Goal: Book appointment/travel/reservation

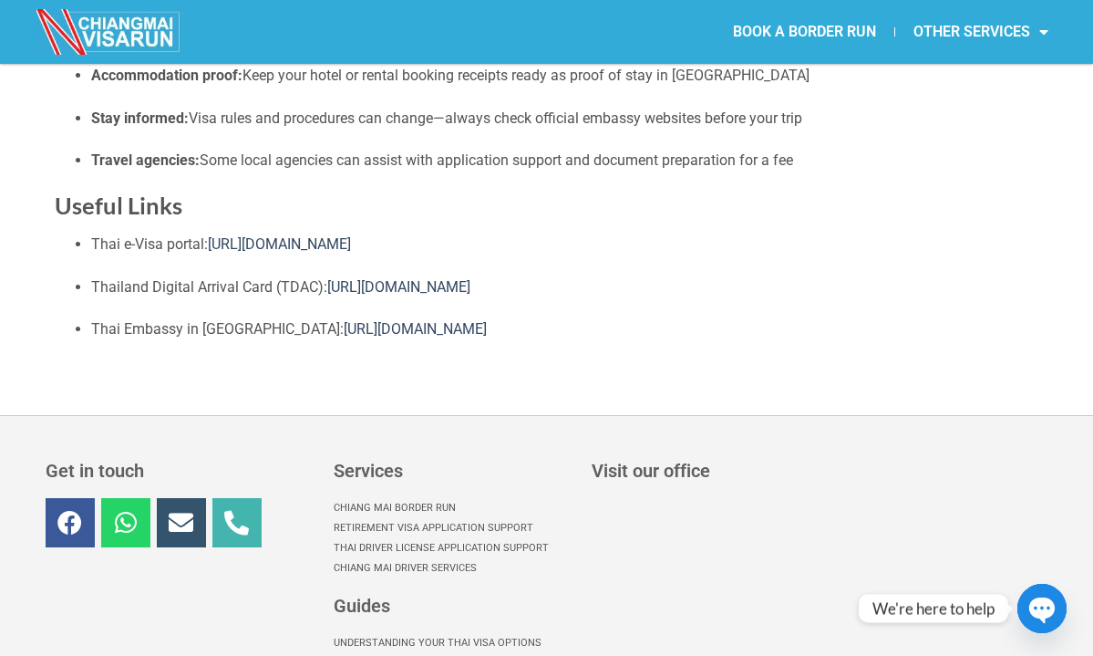
scroll to position [2124, 0]
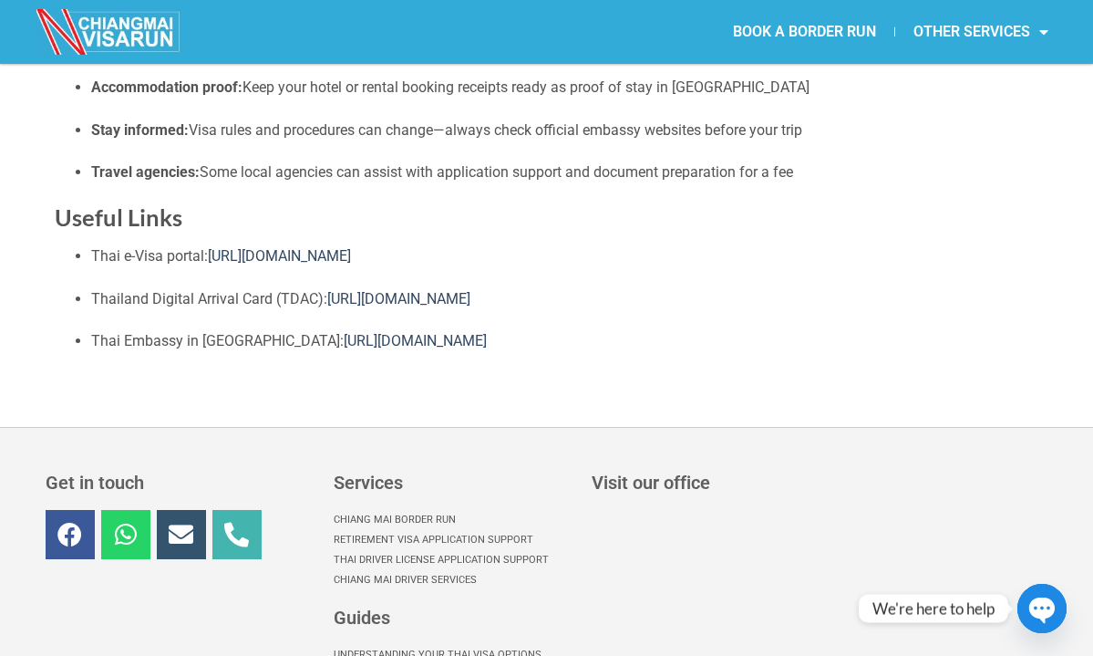
drag, startPoint x: 522, startPoint y: 337, endPoint x: 139, endPoint y: 219, distance: 400.8
click at [604, 342] on p "Thai Embassy in [GEOGRAPHIC_DATA]: [URL][DOMAIN_NAME]" at bounding box center [565, 341] width 948 height 24
drag, startPoint x: 524, startPoint y: 351, endPoint x: 287, endPoint y: 253, distance: 256.7
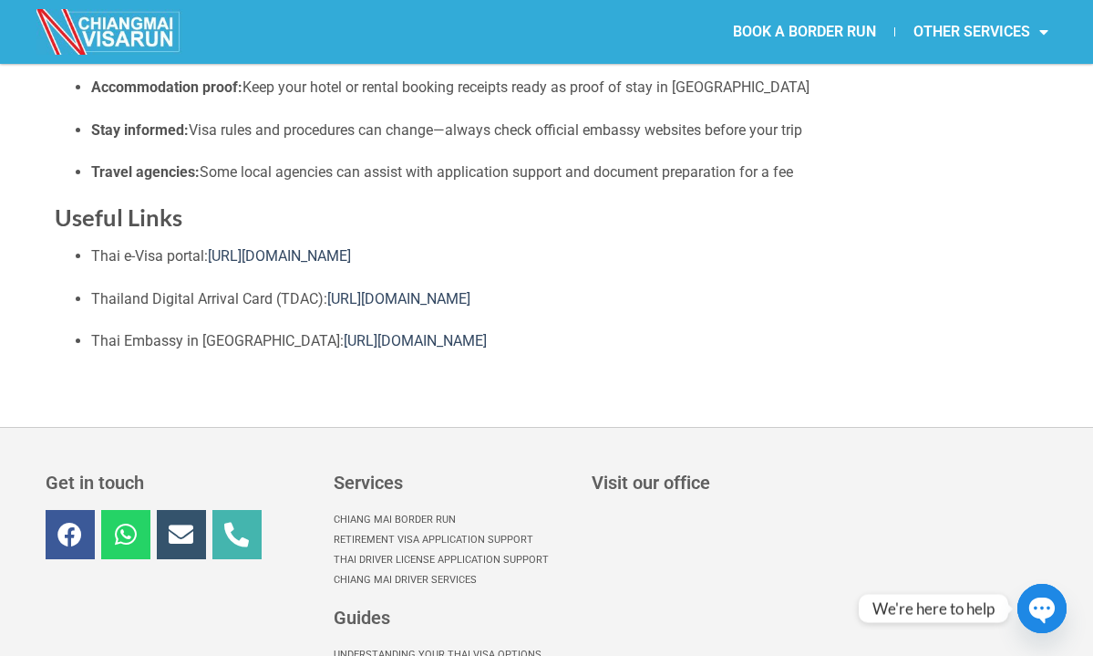
click at [669, 329] on p "Thai Embassy in [GEOGRAPHIC_DATA]: [URL][DOMAIN_NAME]" at bounding box center [565, 341] width 948 height 24
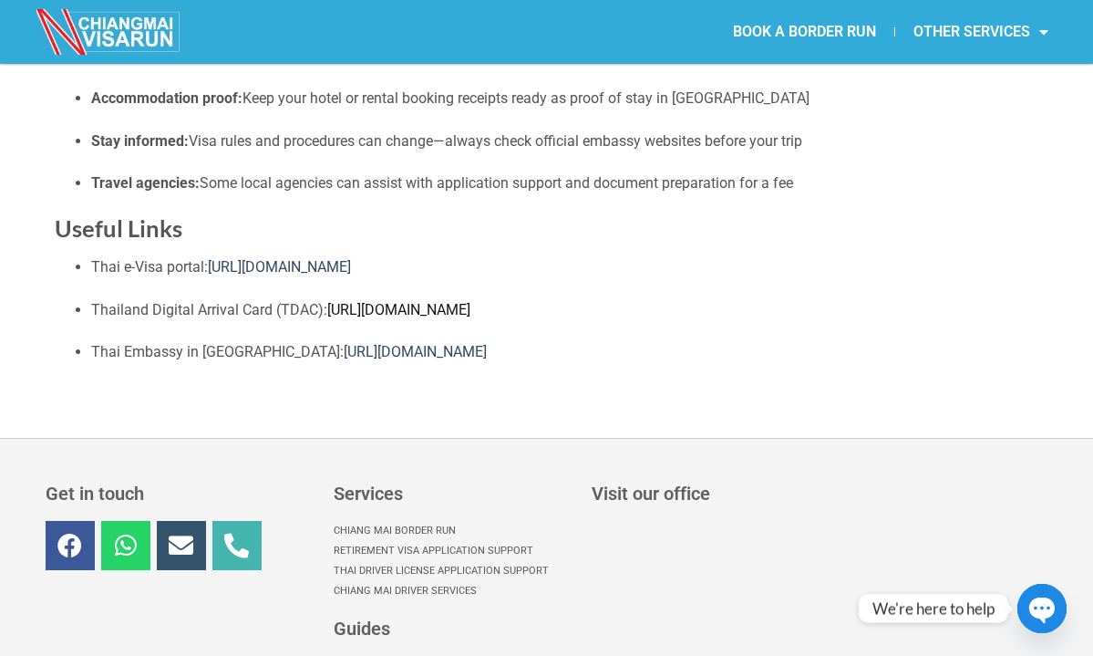
scroll to position [2108, 0]
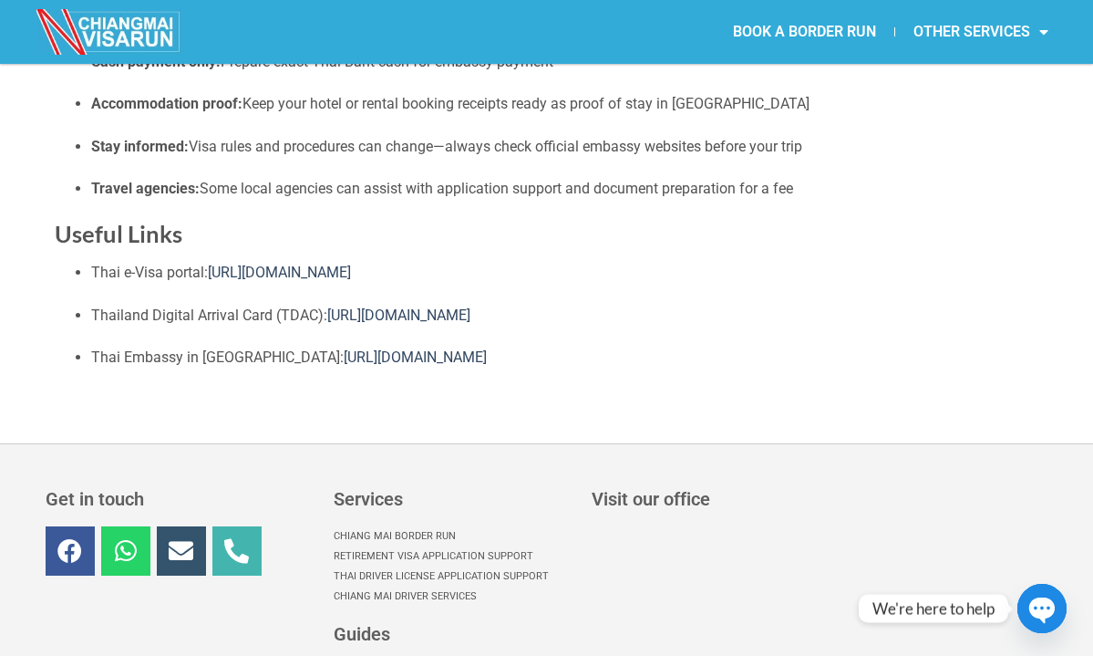
drag, startPoint x: 620, startPoint y: 376, endPoint x: 92, endPoint y: 262, distance: 540.0
click at [255, 292] on ul "Thai e-Visa portal: [URL][DOMAIN_NAME] [GEOGRAPHIC_DATA] Digital Arrival Card (…" at bounding box center [547, 315] width 985 height 108
drag, startPoint x: 400, startPoint y: 265, endPoint x: 93, endPoint y: 268, distance: 307.3
click at [93, 268] on p "Thai e-Visa portal: [URL][DOMAIN_NAME]" at bounding box center [565, 273] width 948 height 24
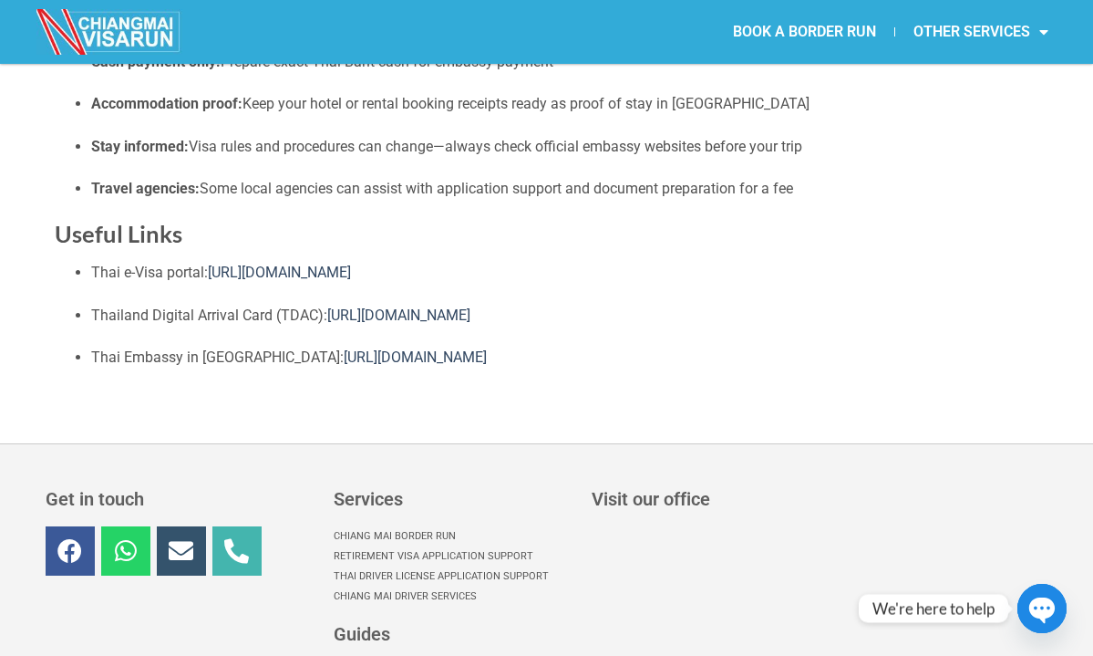
copy p "Thai e-Visa portal: [URL][DOMAIN_NAME]"
drag, startPoint x: 449, startPoint y: 306, endPoint x: 329, endPoint y: 303, distance: 120.4
click at [329, 304] on p "Thailand Digital Arrival Card (TDAC): [URL][DOMAIN_NAME]" at bounding box center [565, 316] width 948 height 24
click at [522, 313] on p "Thailand Digital Arrival Card (TDAC): [URL][DOMAIN_NAME]" at bounding box center [565, 316] width 948 height 24
drag, startPoint x: 504, startPoint y: 308, endPoint x: 212, endPoint y: 281, distance: 293.0
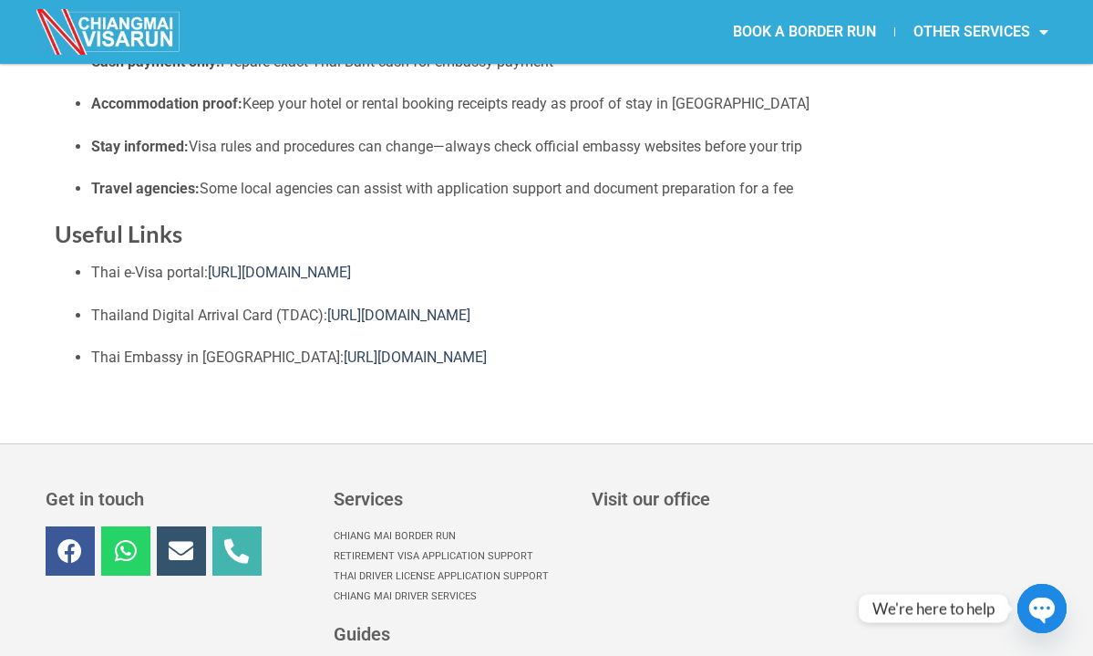
click at [212, 281] on ul "Thai e-Visa portal: [URL][DOMAIN_NAME] [GEOGRAPHIC_DATA] Digital Arrival Card (…" at bounding box center [547, 315] width 985 height 108
copy p "Thailand Digital Arrival Card (TDAC): [URL][DOMAIN_NAME]"
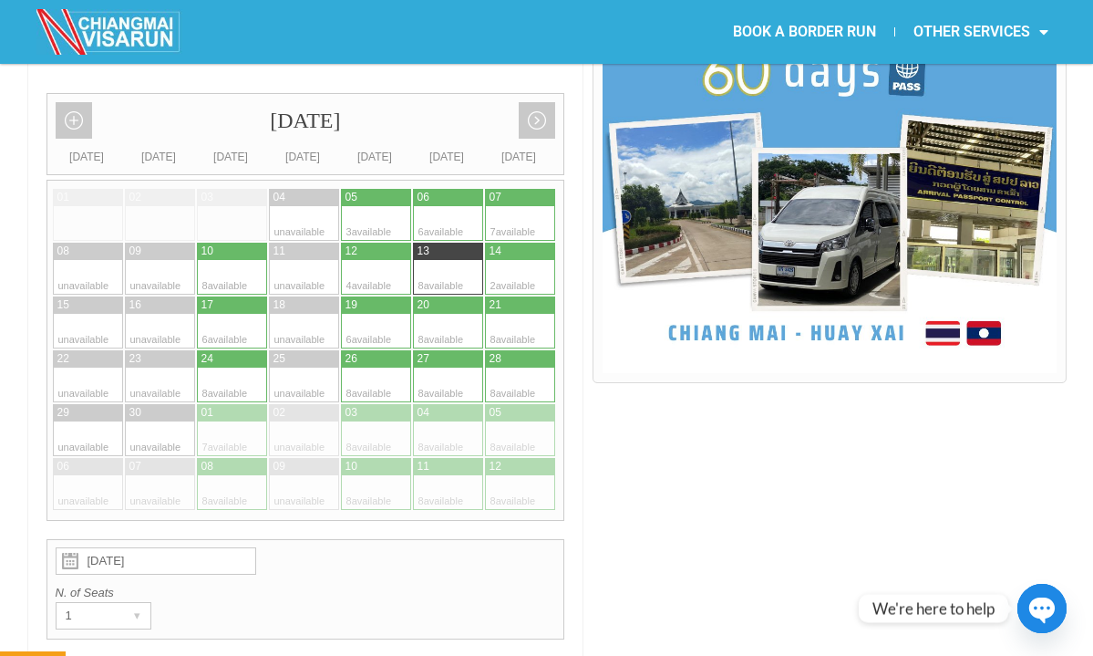
scroll to position [512, 0]
click at [487, 206] on div at bounding box center [503, 223] width 36 height 35
type input "07 September 2025"
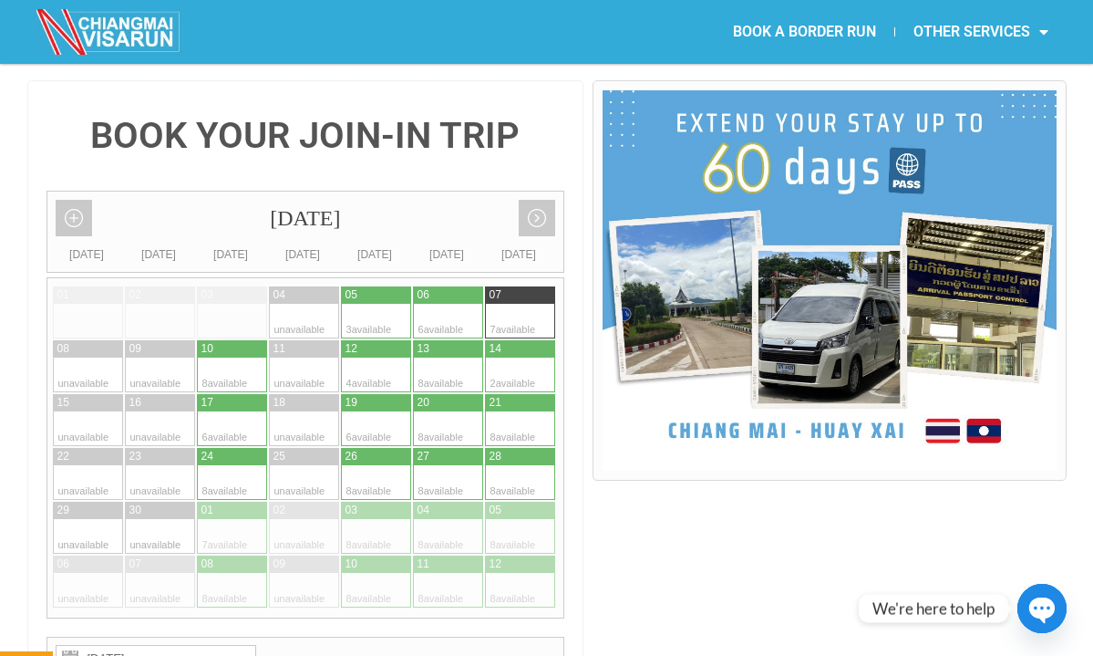
scroll to position [412, 0]
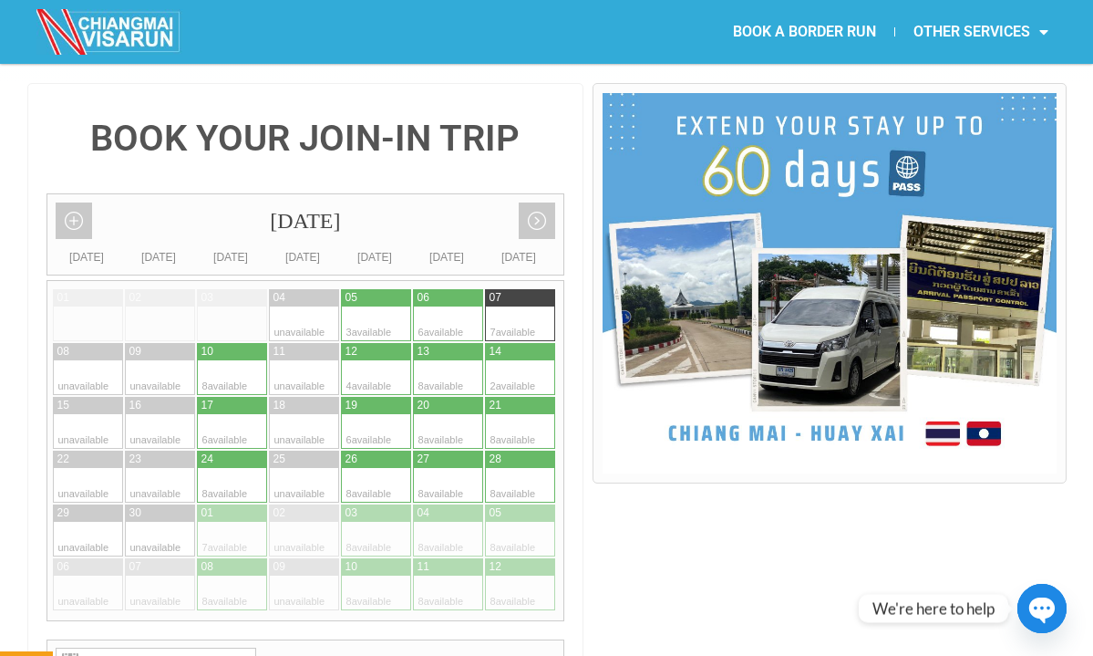
click at [499, 306] on div at bounding box center [503, 323] width 36 height 35
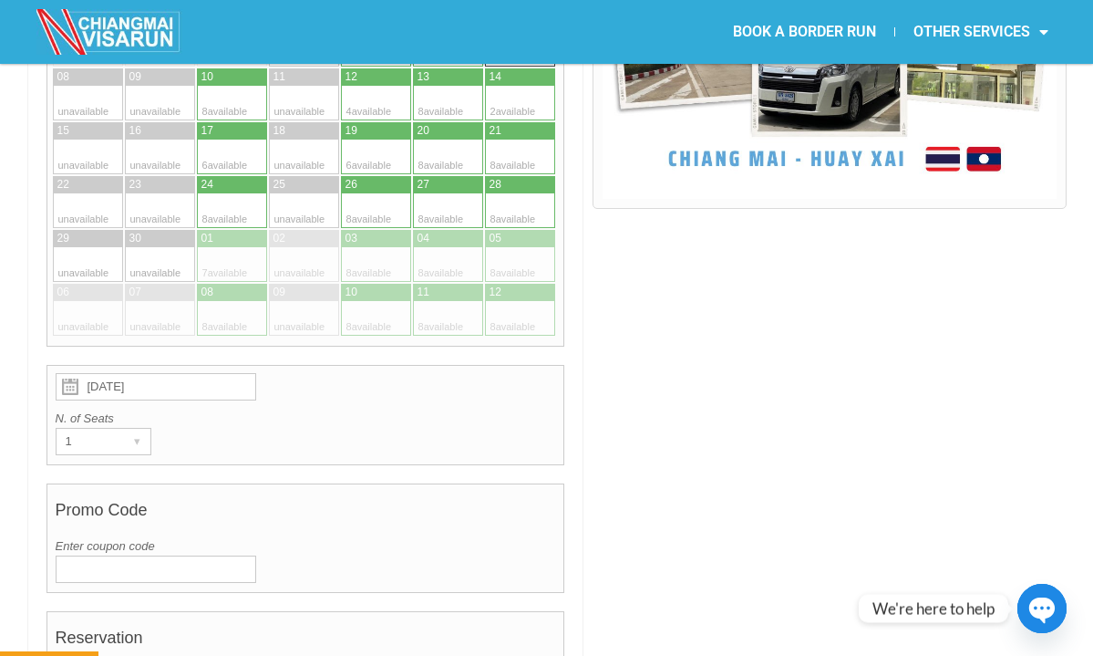
scroll to position [814, 0]
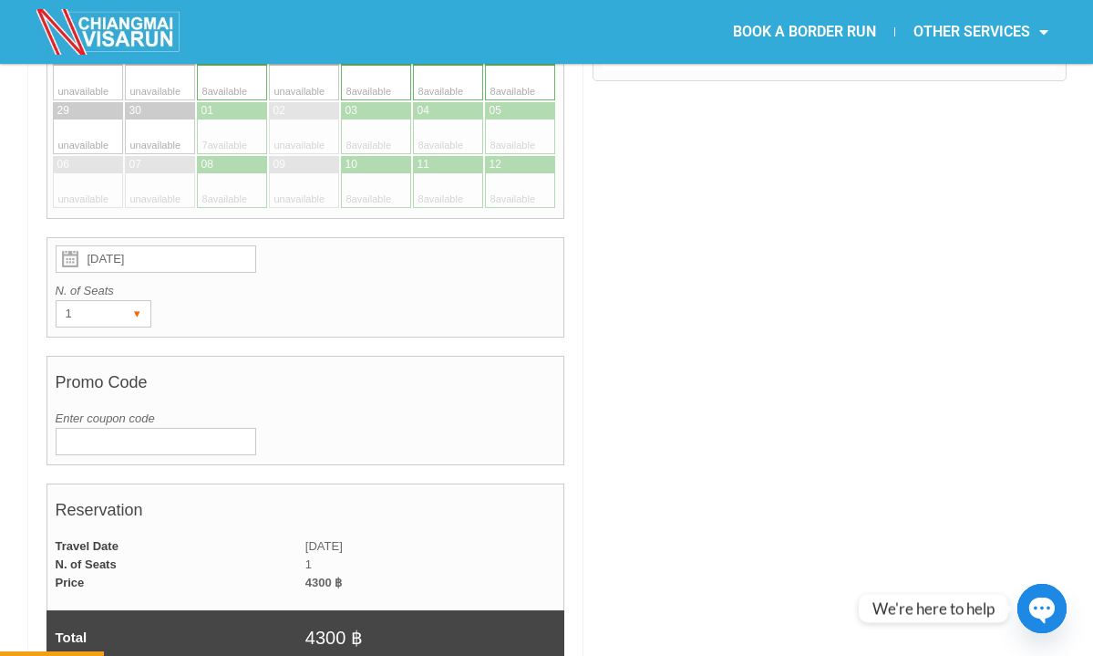
click at [89, 301] on div "1" at bounding box center [86, 314] width 59 height 26
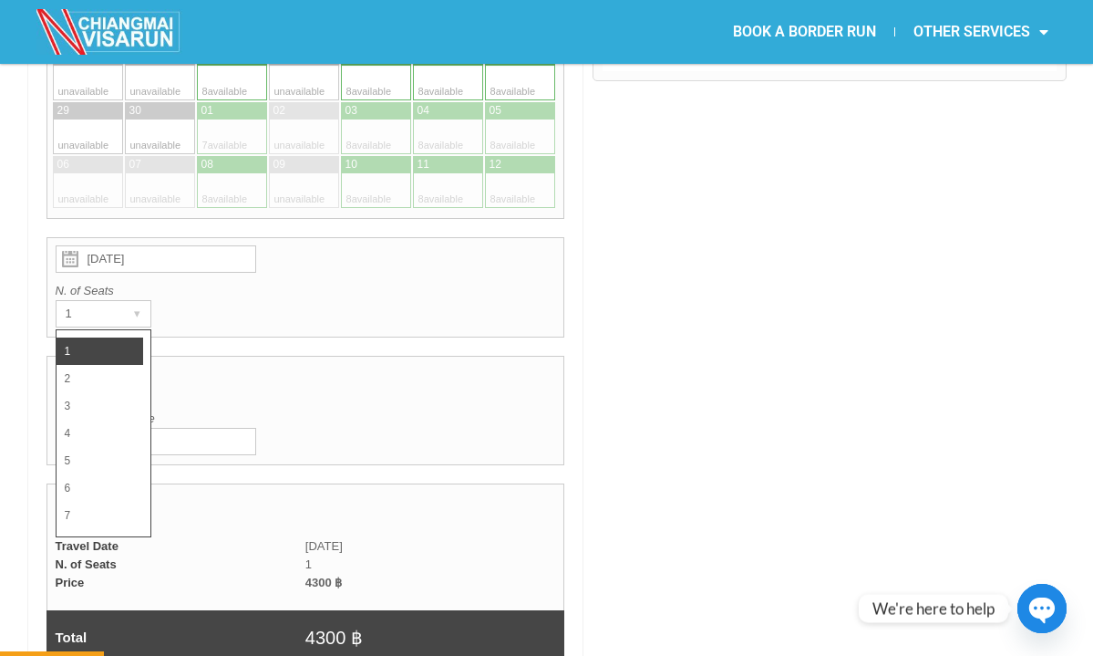
click at [79, 365] on li "2" at bounding box center [100, 378] width 87 height 27
radio input "true"
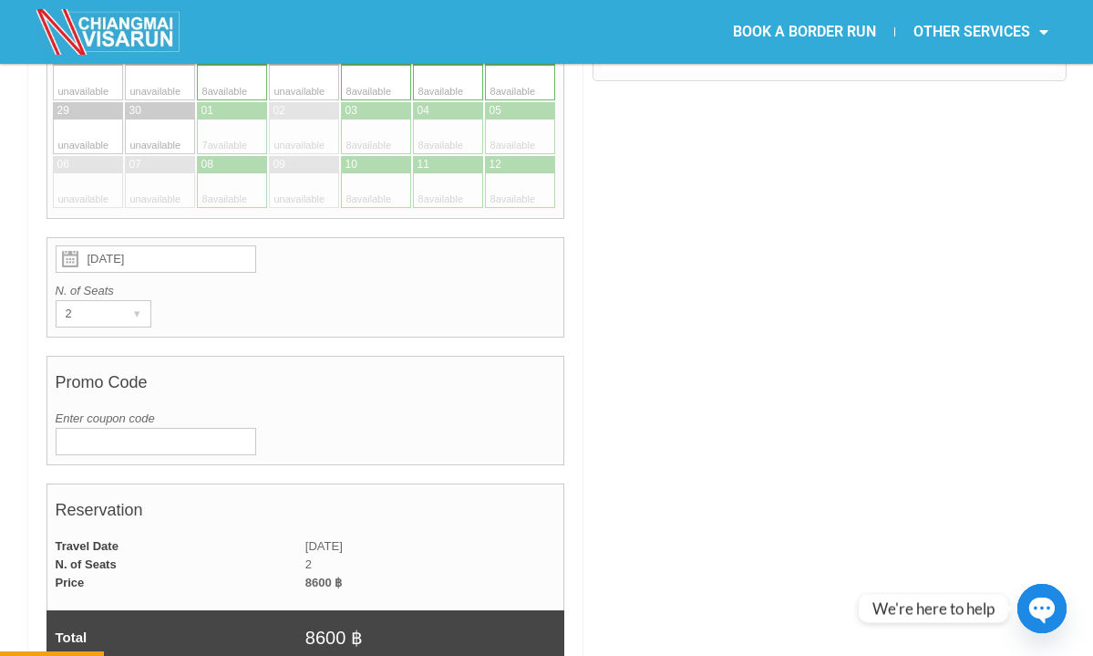
click at [164, 428] on input "Enter coupon code" at bounding box center [156, 441] width 201 height 27
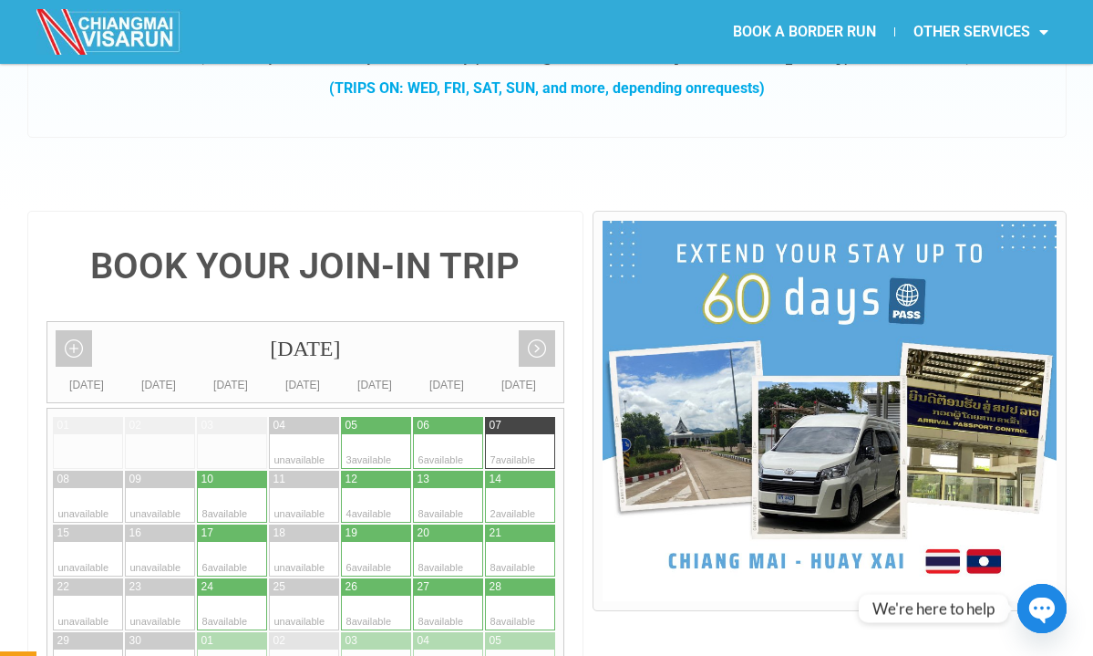
scroll to position [284, 0]
